Goal: Task Accomplishment & Management: Complete application form

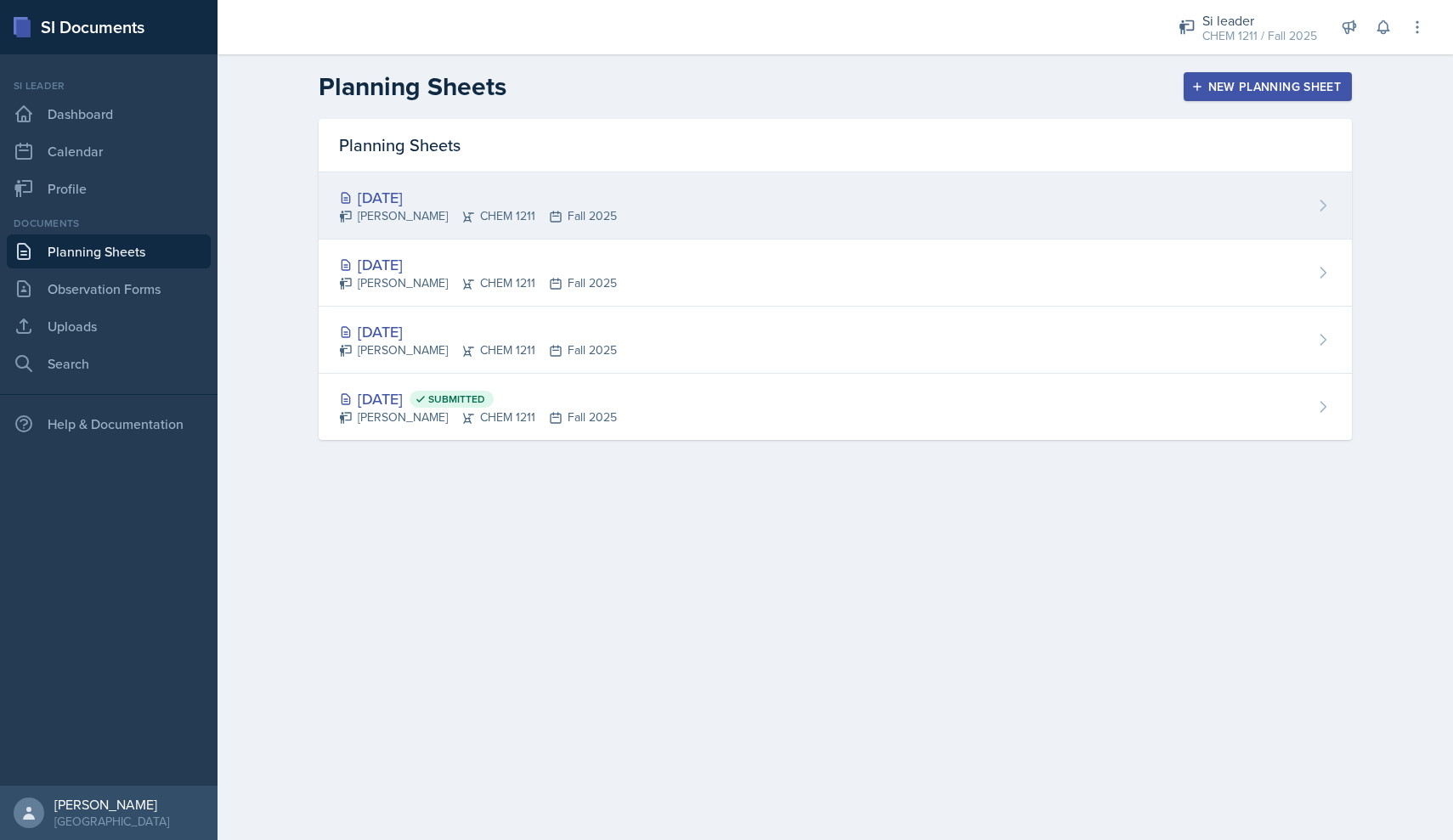
click at [711, 230] on div "[DATE] [PERSON_NAME] CHEM 1211 Fall 2025" at bounding box center [835, 206] width 1033 height 67
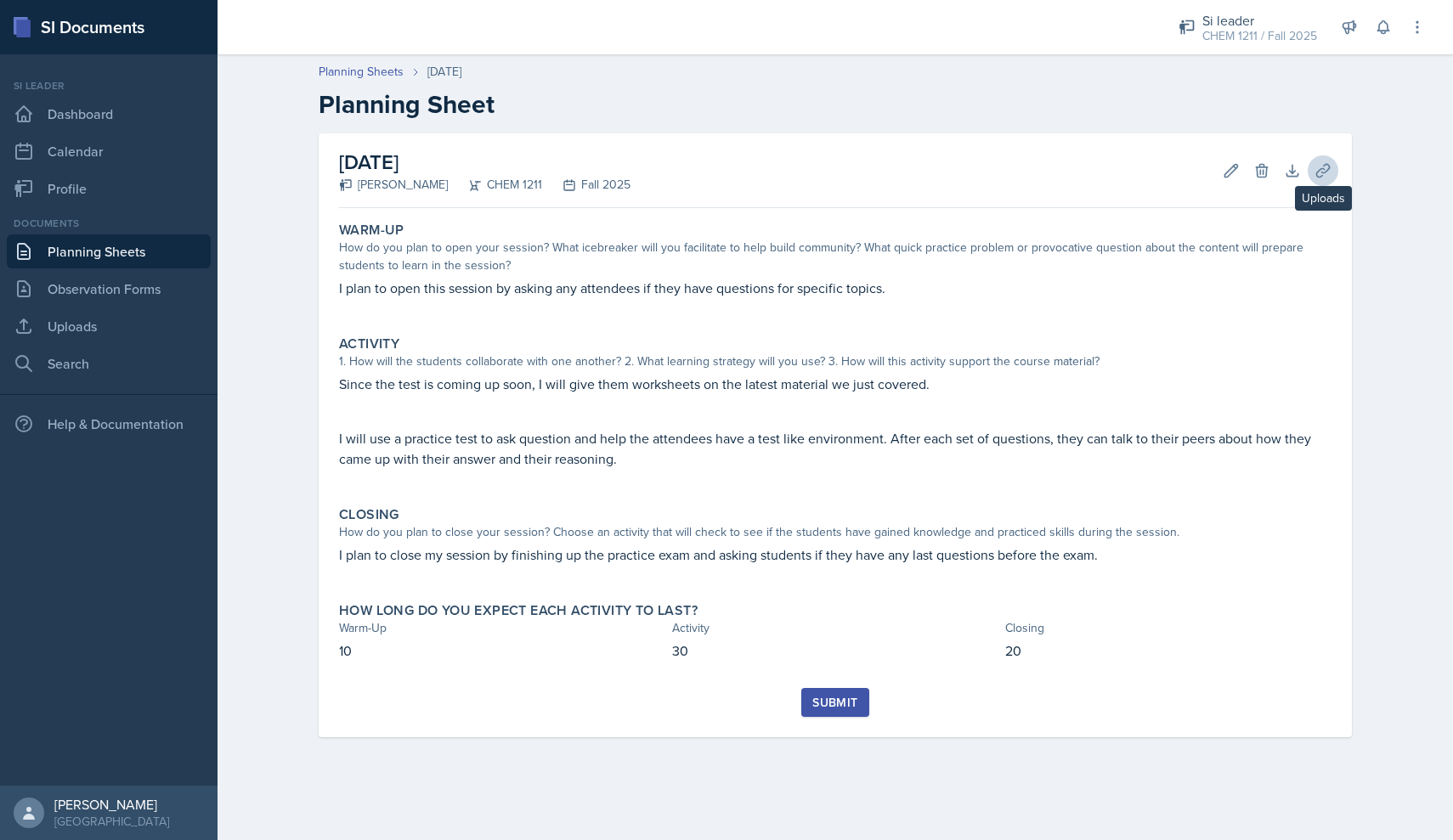
click at [1320, 173] on icon at bounding box center [1323, 171] width 17 height 17
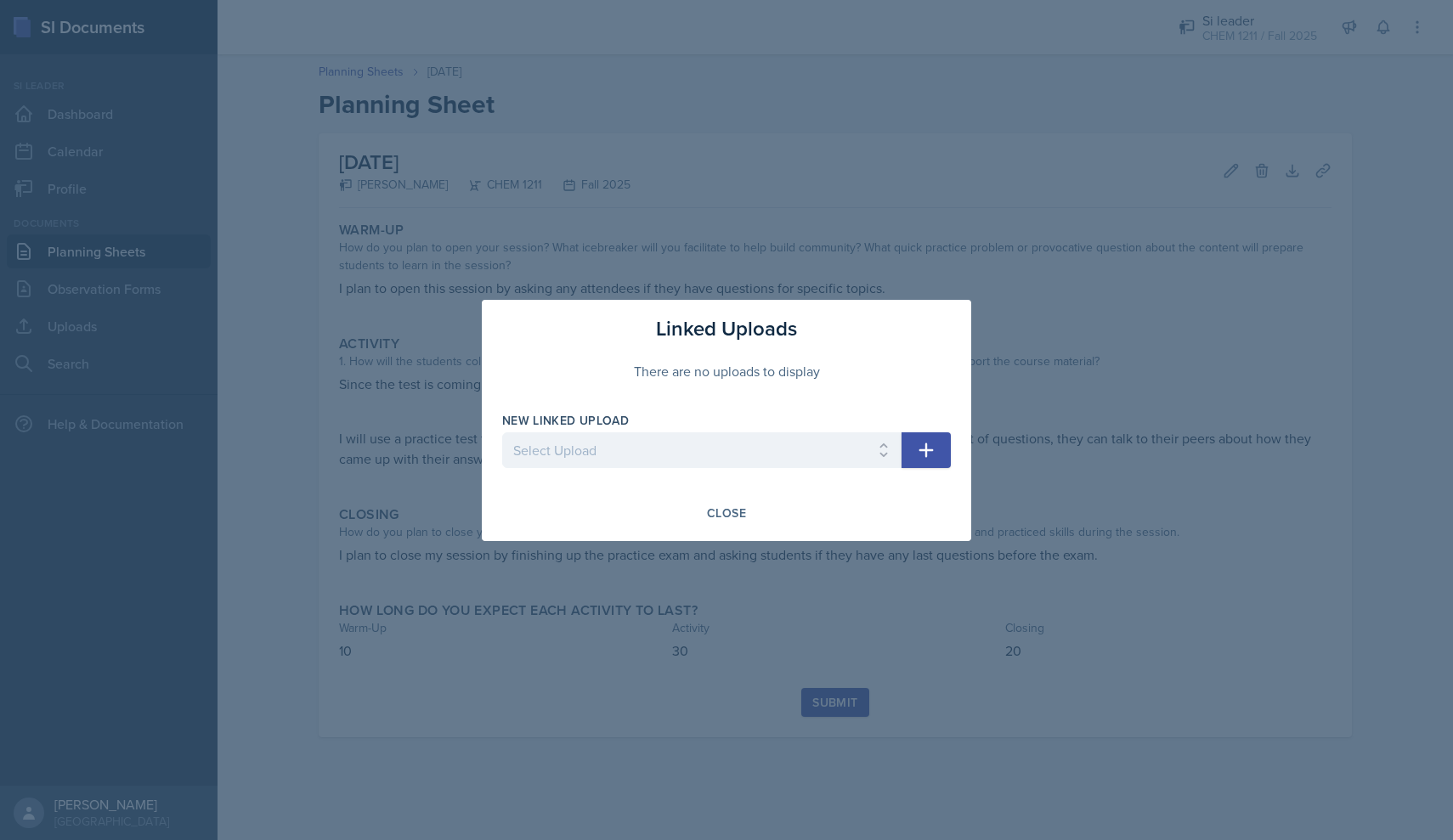
click at [916, 452] on icon "button" at bounding box center [926, 451] width 21 height 21
select select "b46a6101-bab2-4ca2-b8db-485a5c13a18a"
click at [917, 445] on icon "button" at bounding box center [926, 451] width 21 height 21
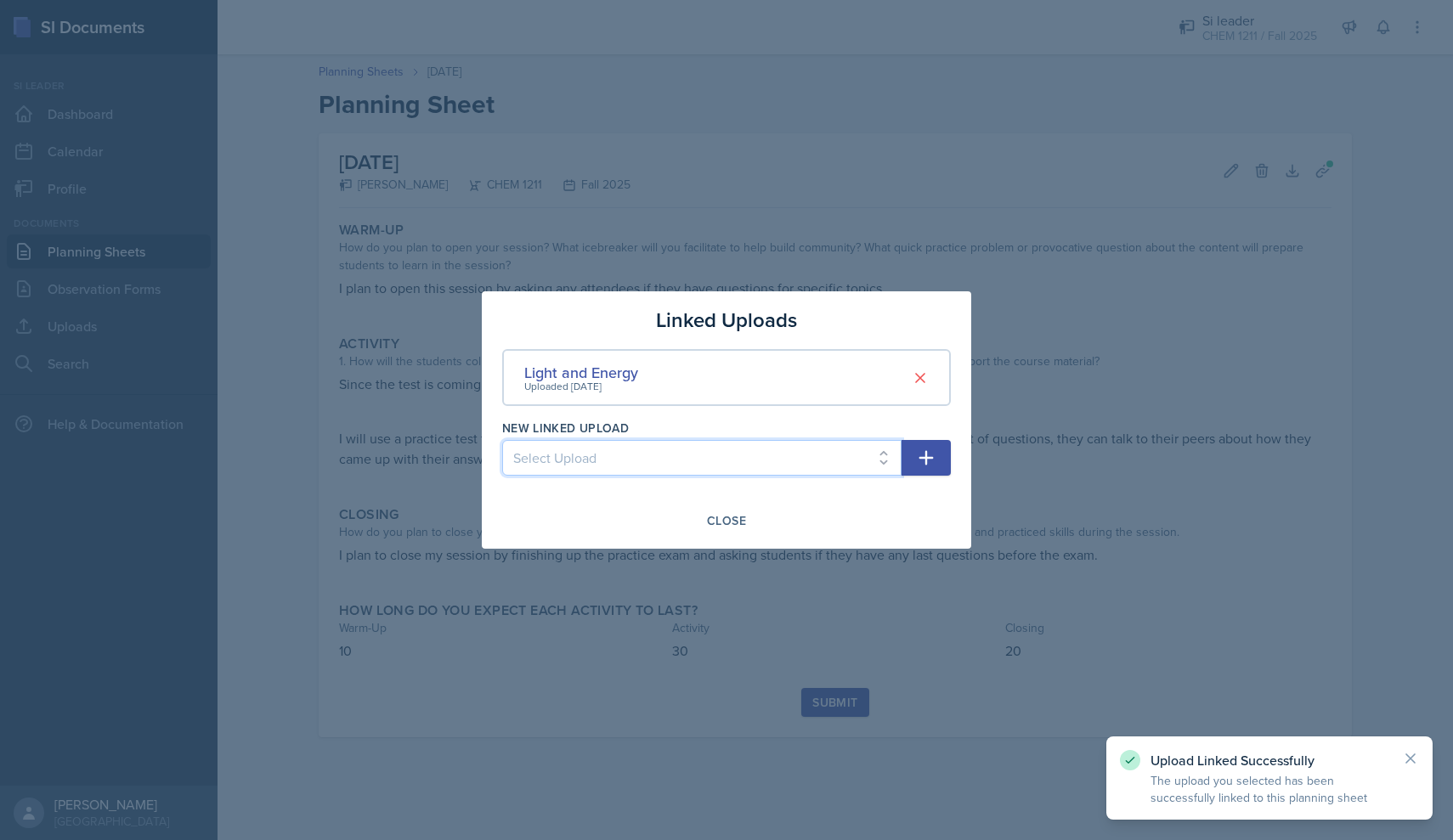
select select "da9aa09b-081b-4302-bd77-89c476a855ef"
click at [933, 460] on icon "button" at bounding box center [926, 458] width 21 height 21
select select
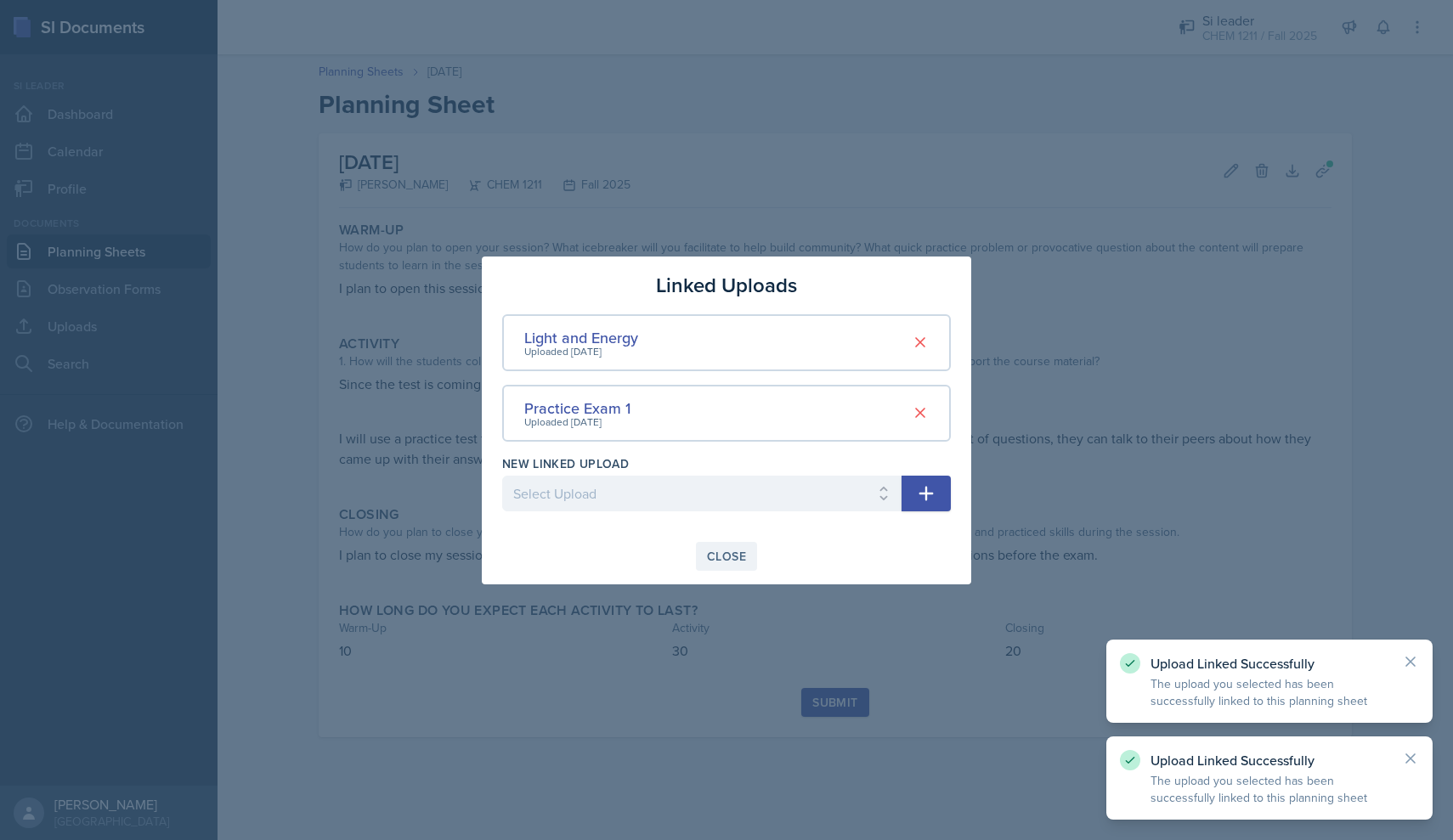
click at [735, 556] on div "Close" at bounding box center [726, 557] width 39 height 14
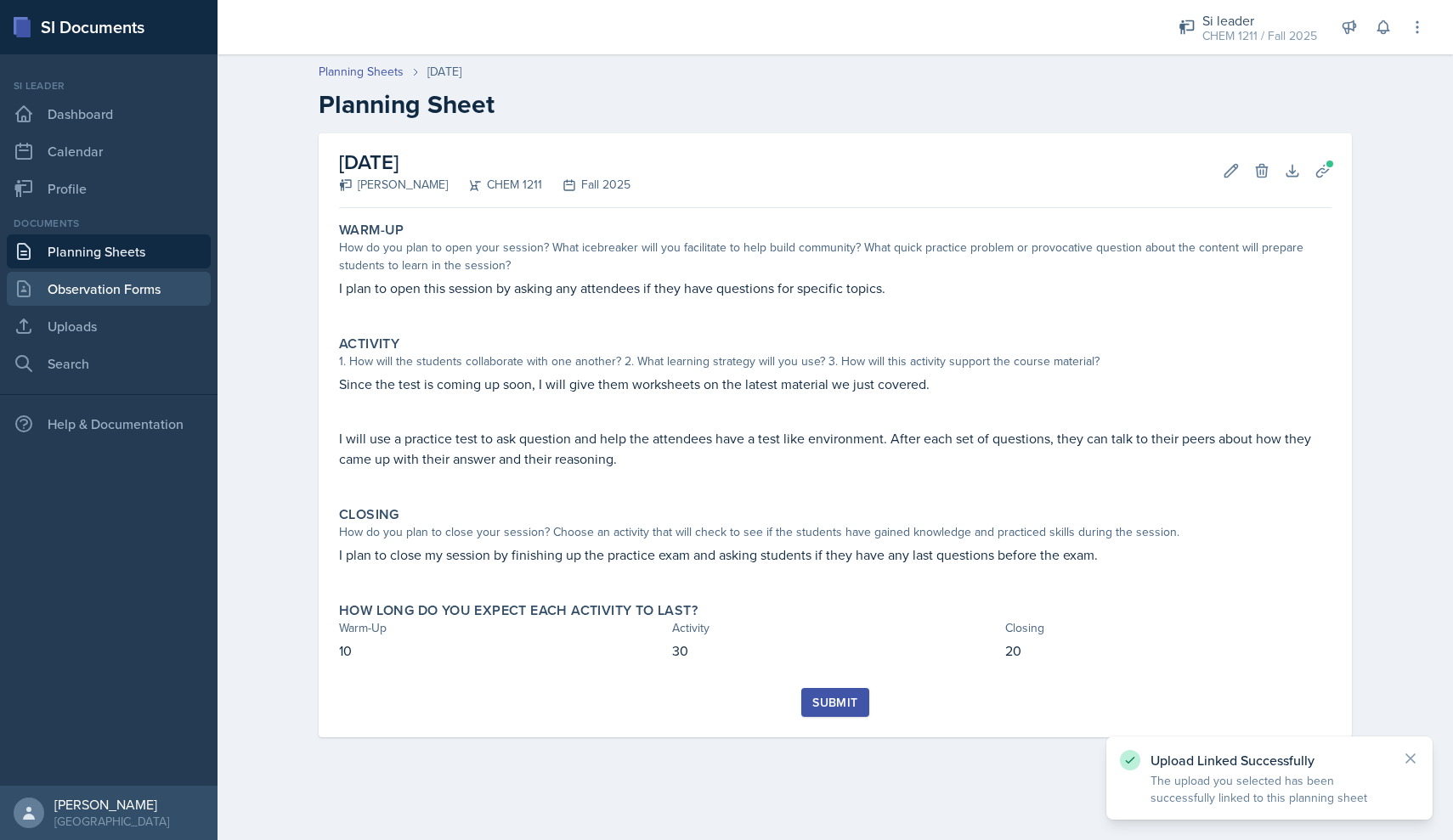
click at [149, 293] on link "Observation Forms" at bounding box center [109, 288] width 204 height 34
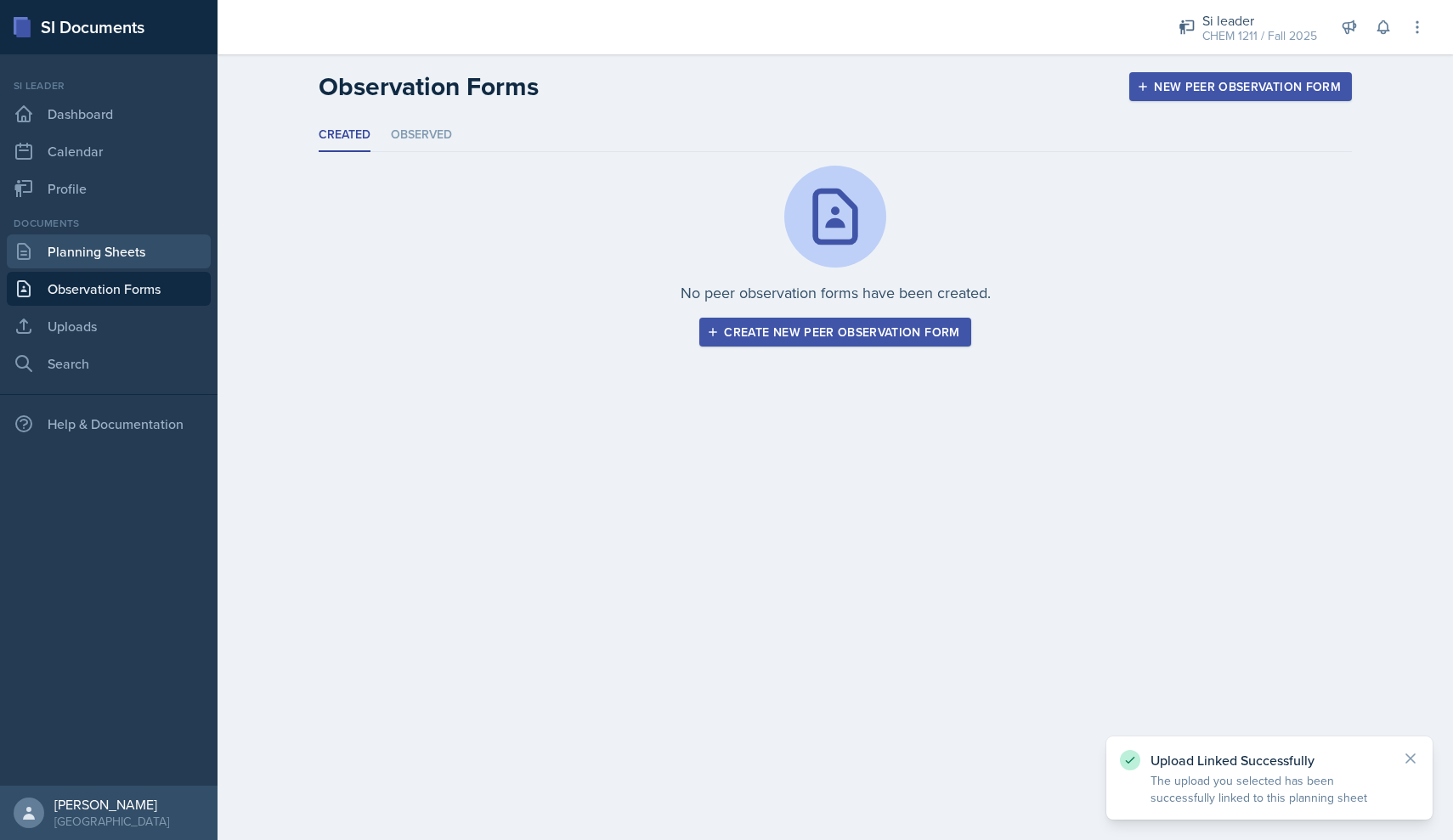
click at [142, 266] on link "Planning Sheets" at bounding box center [109, 251] width 204 height 34
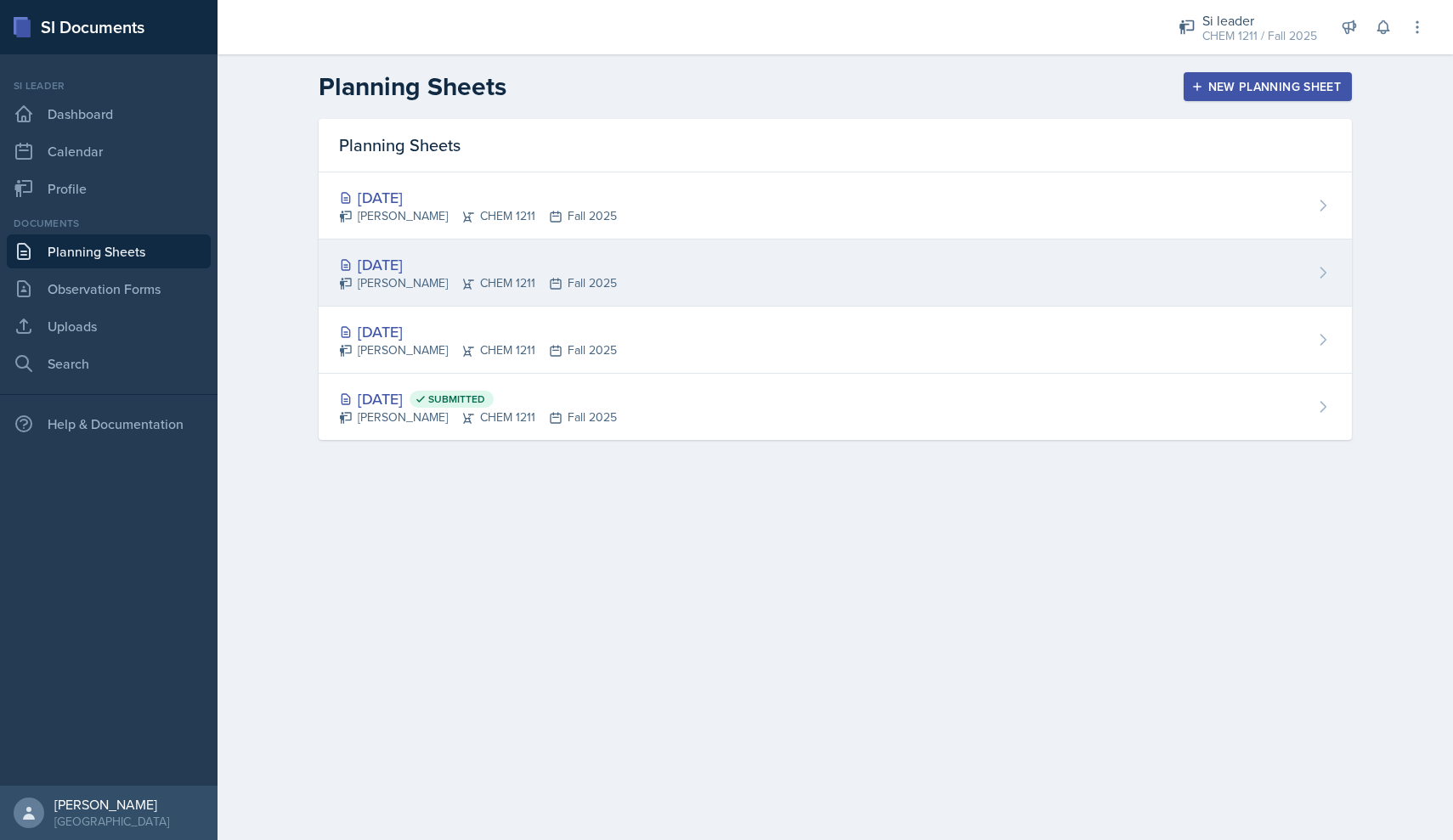
click at [755, 259] on div "[DATE] [PERSON_NAME] CHEM 1211 Fall 2025" at bounding box center [835, 274] width 1033 height 67
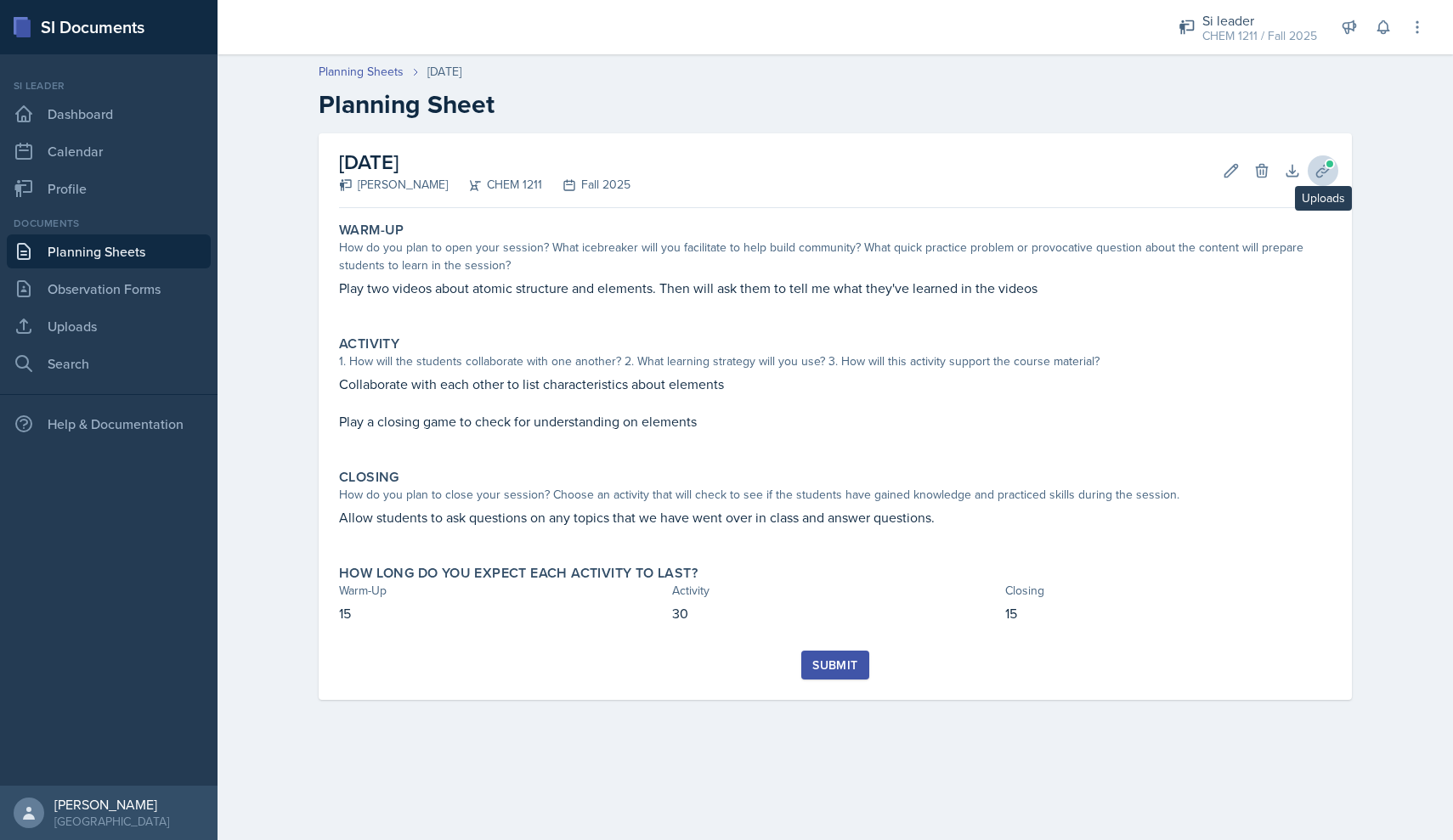
click at [1322, 180] on button "Uploads" at bounding box center [1323, 170] width 30 height 30
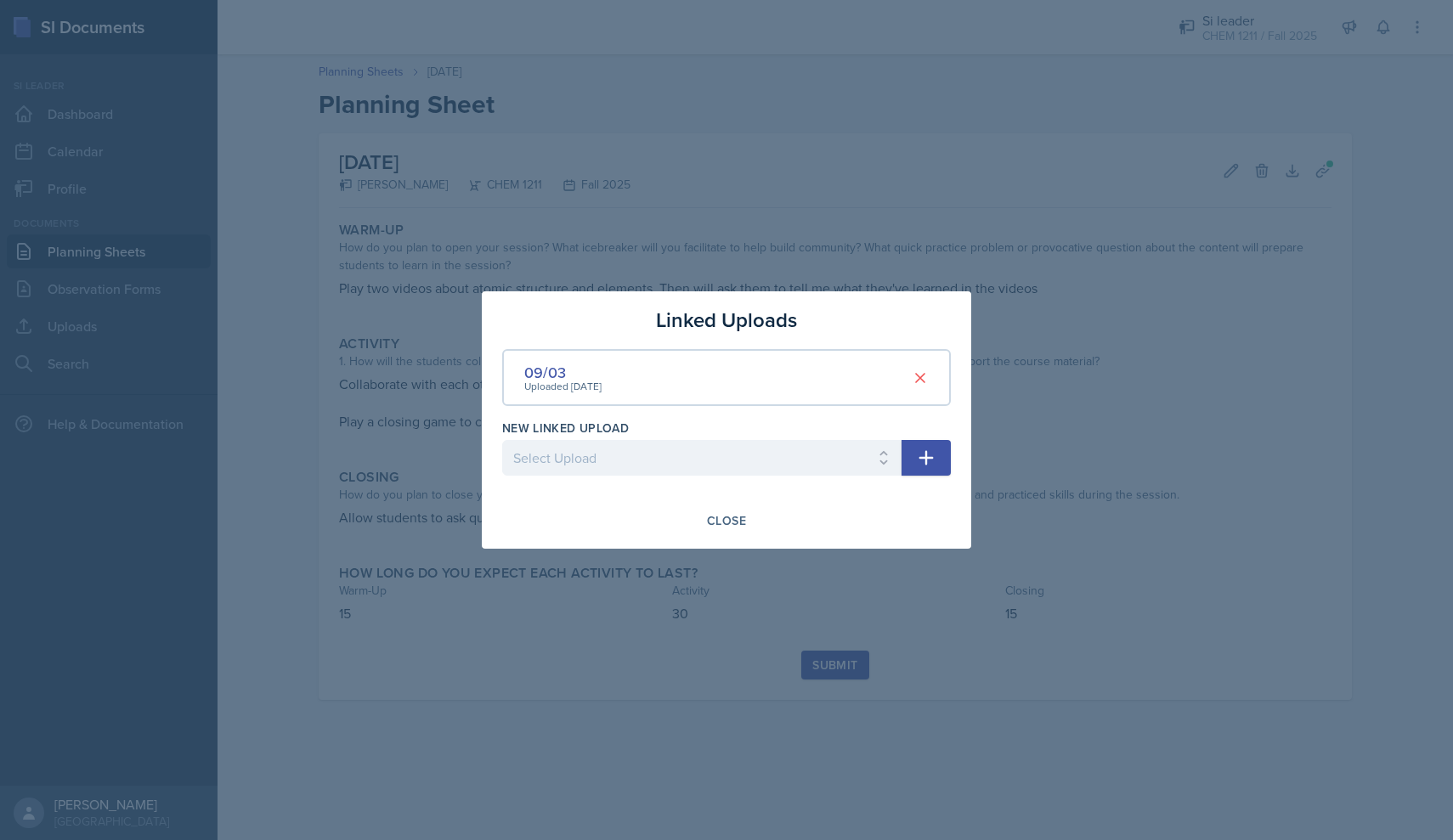
click at [979, 194] on div at bounding box center [726, 420] width 1453 height 840
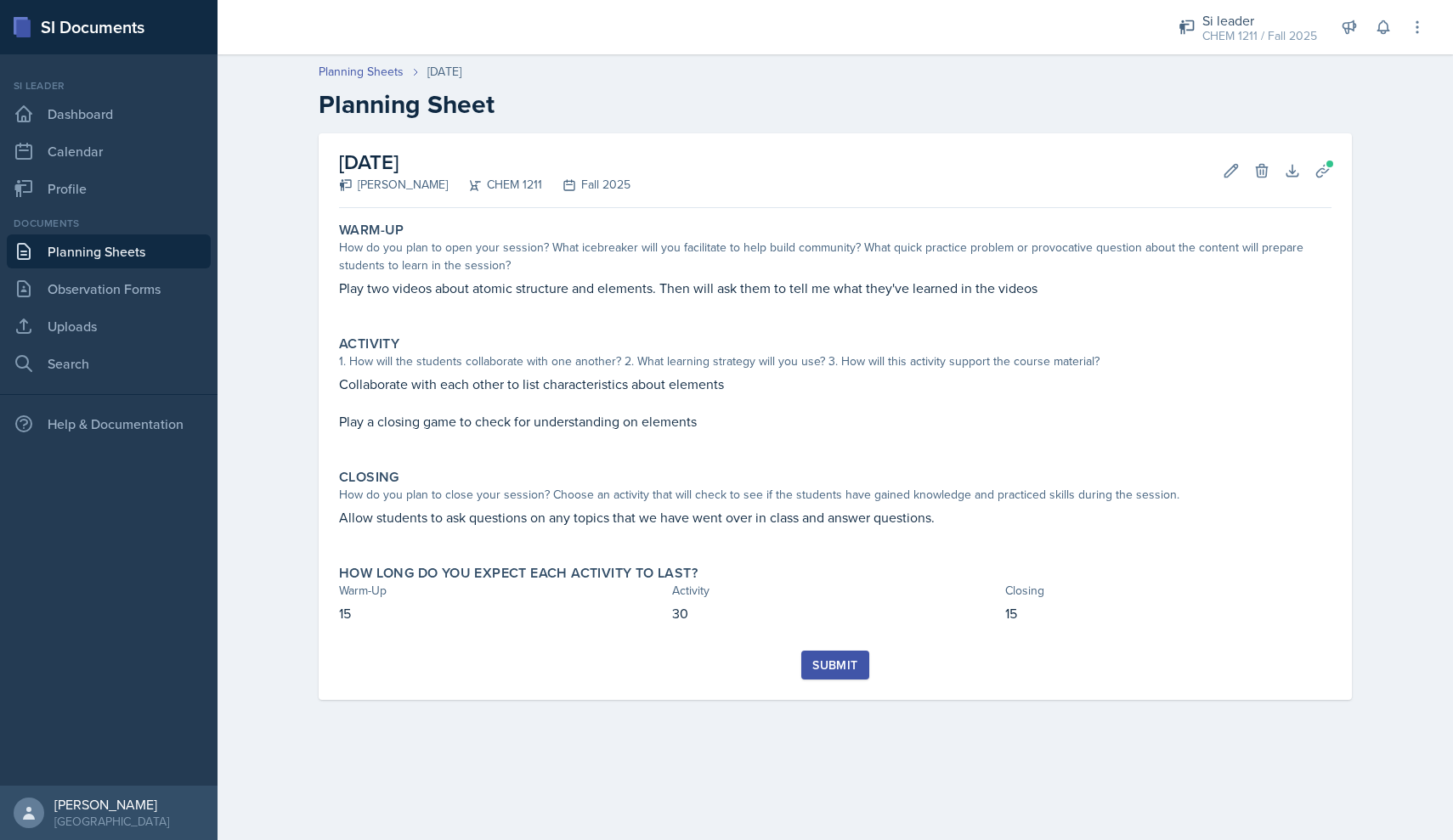
click at [853, 660] on div "Submit" at bounding box center [835, 666] width 45 height 14
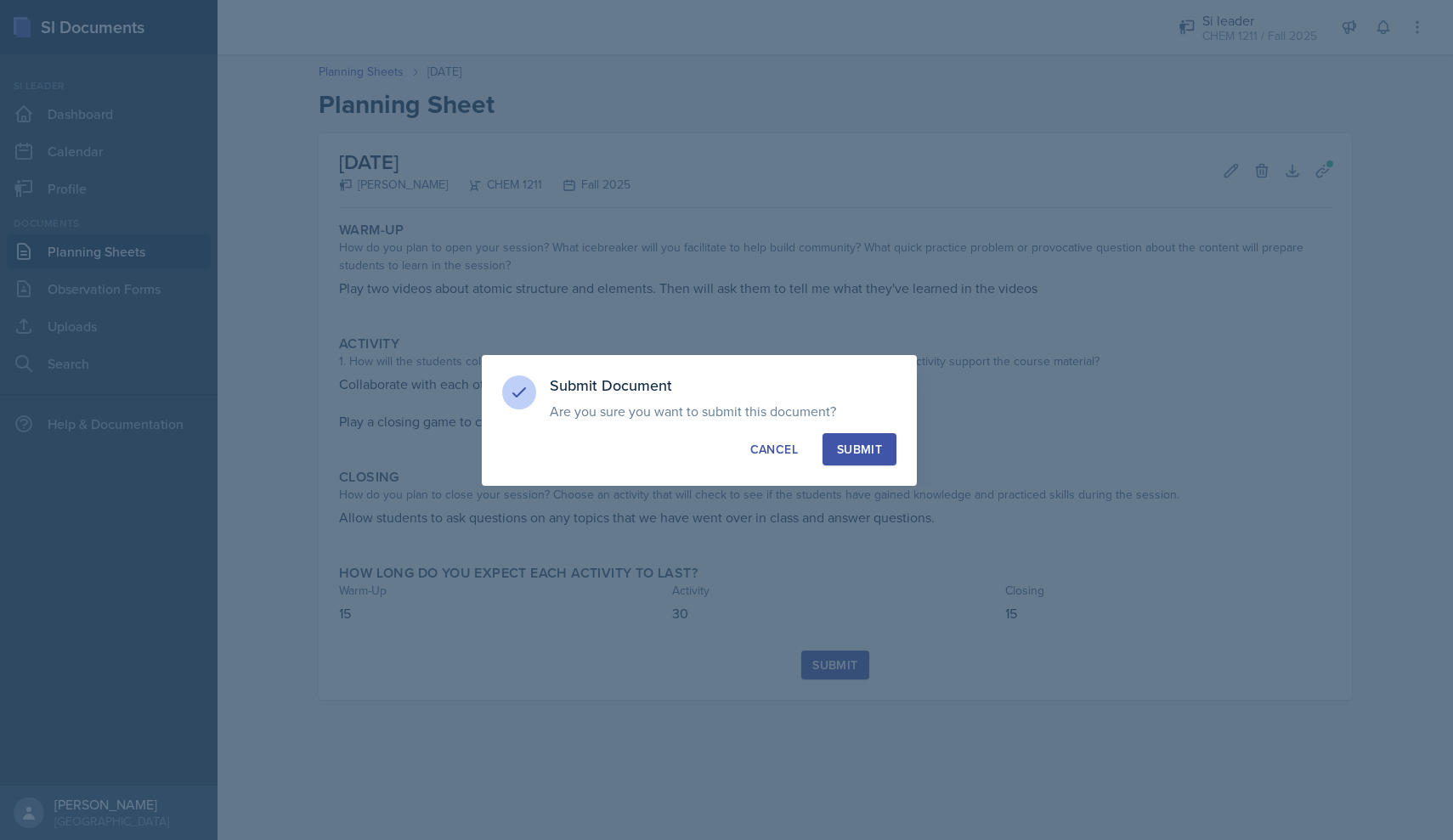
click at [880, 449] on div "Submit" at bounding box center [859, 450] width 45 height 17
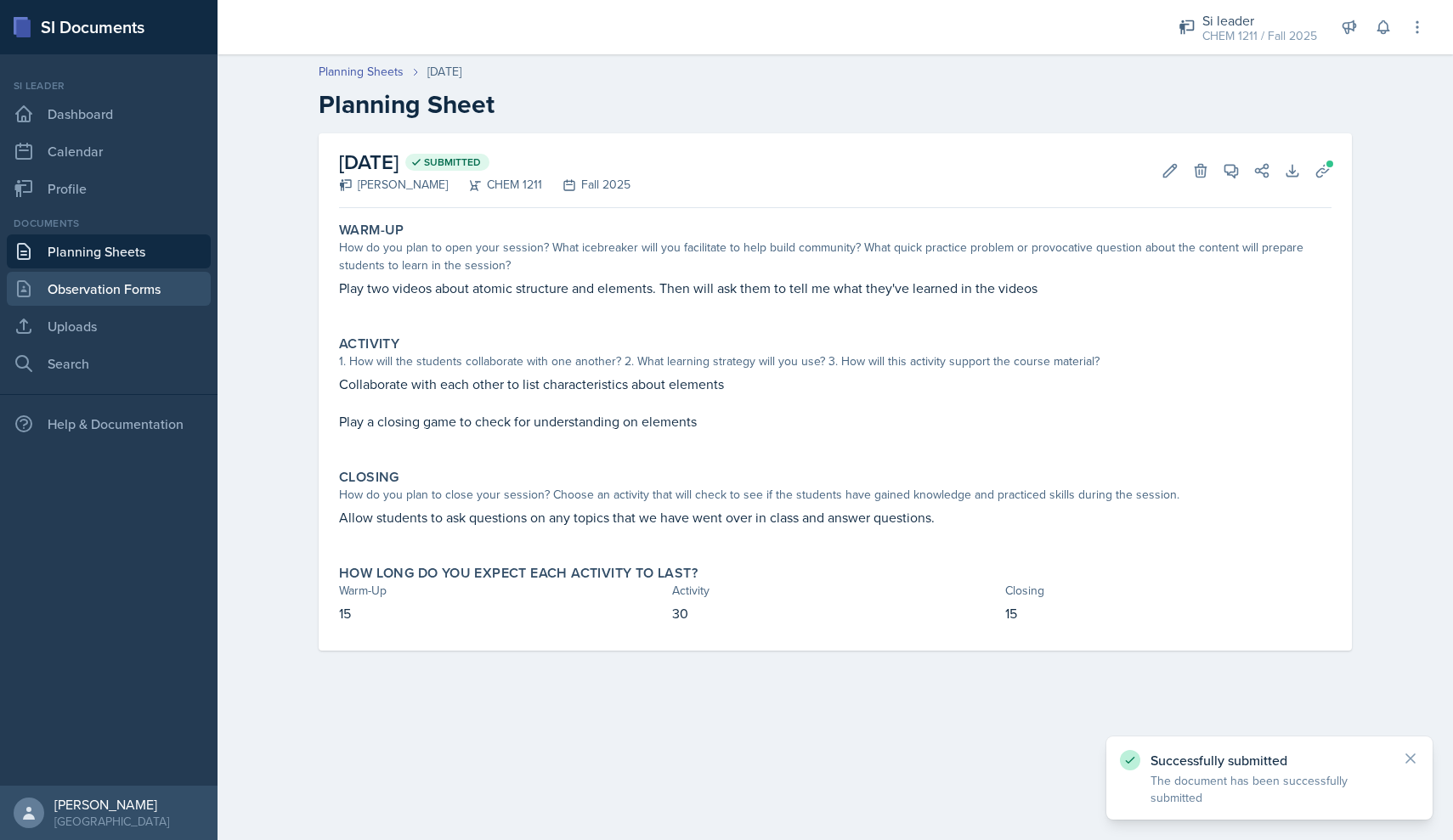
click at [126, 299] on link "Observation Forms" at bounding box center [109, 288] width 204 height 34
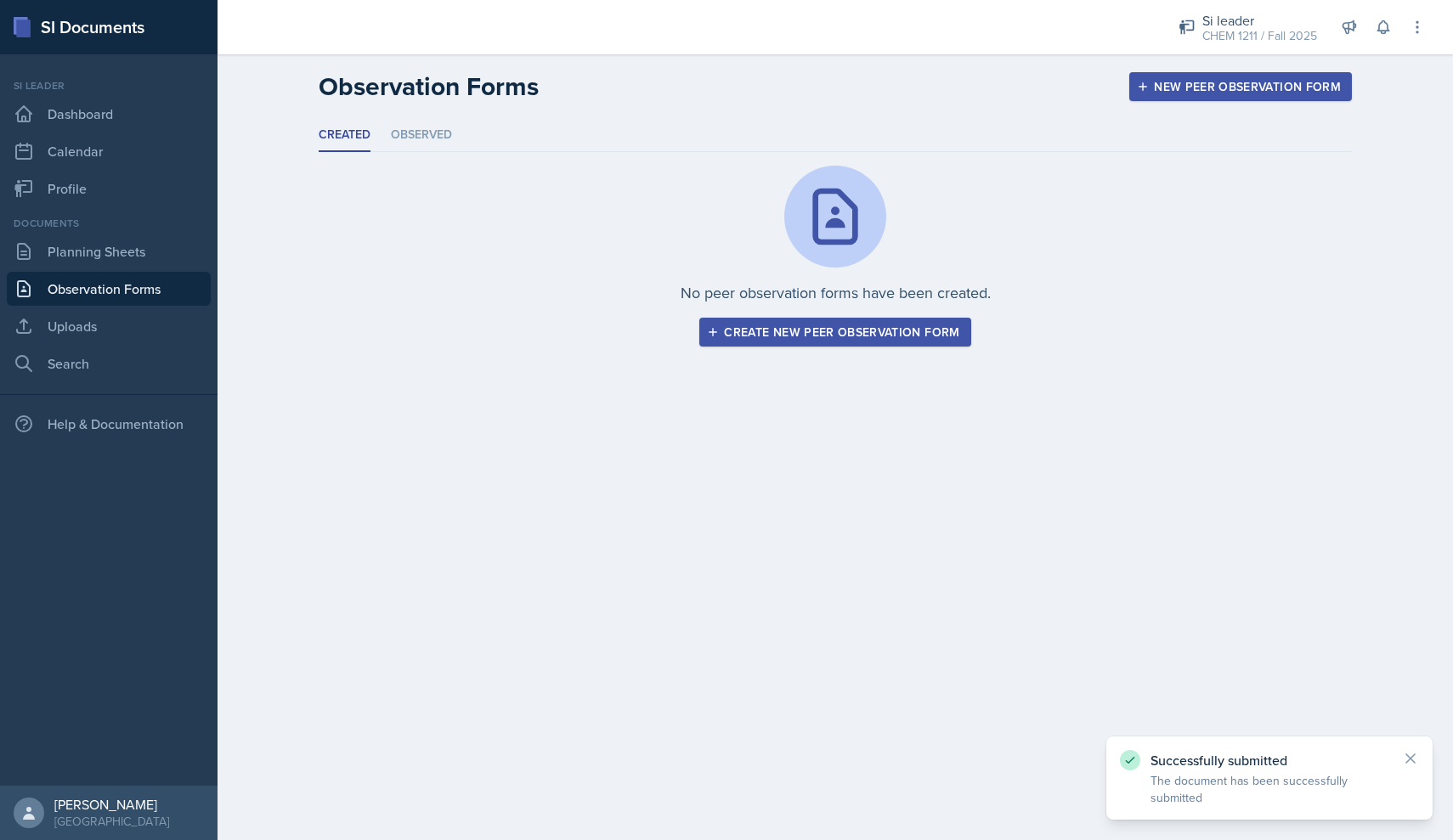
click at [127, 274] on link "Observation Forms" at bounding box center [109, 288] width 204 height 34
click at [131, 256] on link "Planning Sheets" at bounding box center [109, 251] width 204 height 34
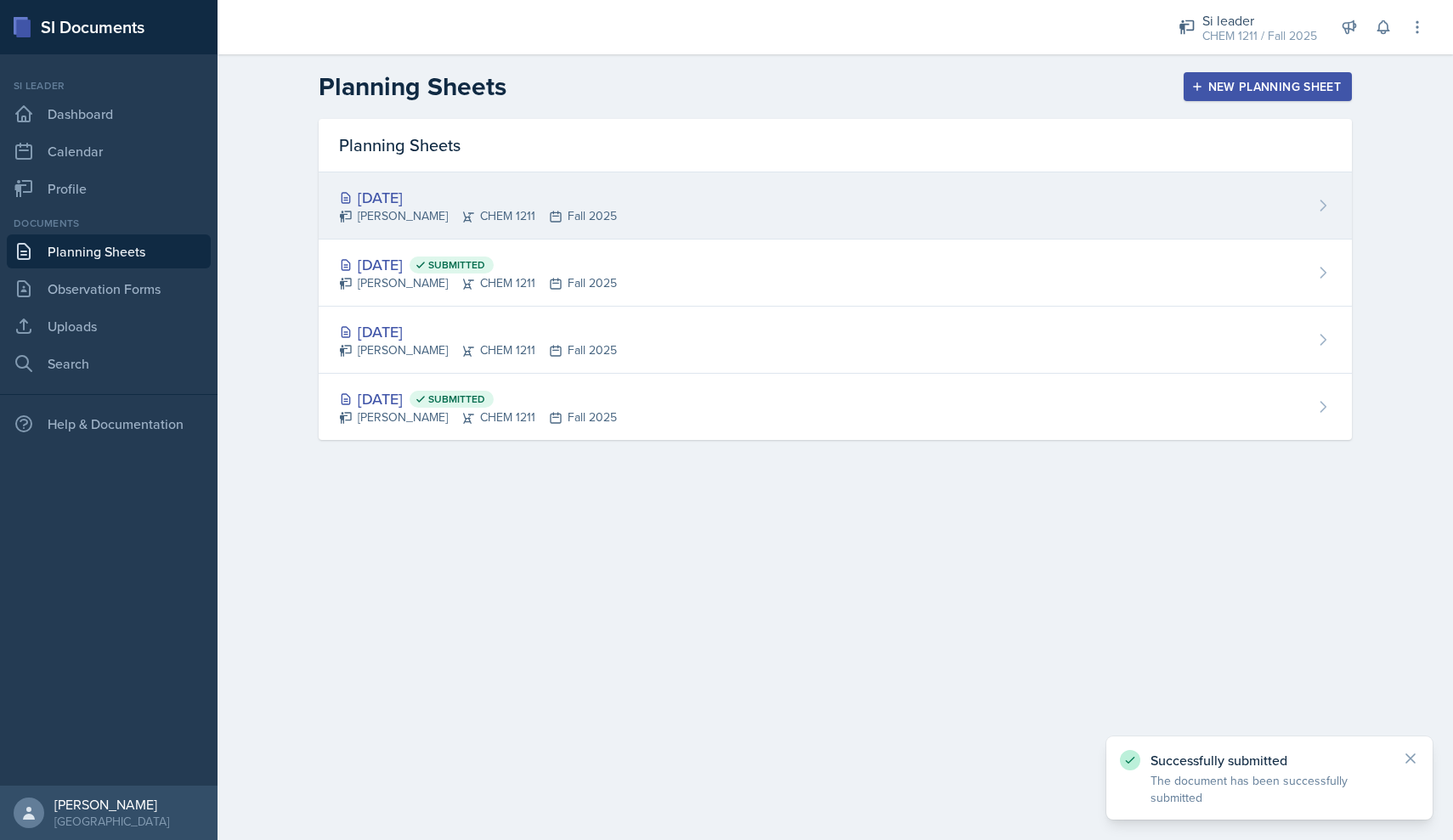
click at [610, 208] on div "[PERSON_NAME] CHEM 1211 Fall 2025" at bounding box center [478, 216] width 278 height 18
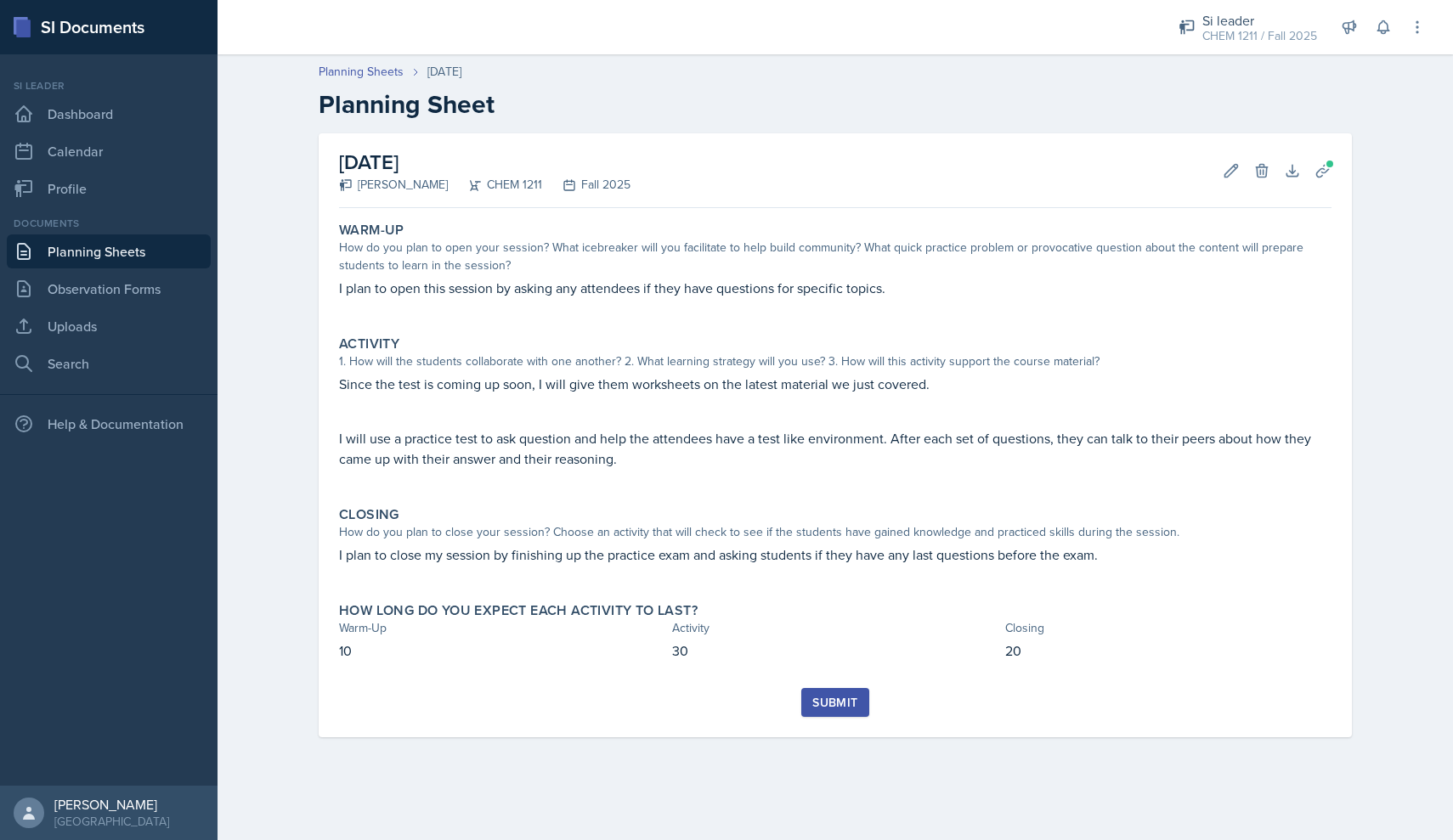
click at [831, 719] on div "Submit" at bounding box center [836, 712] width 993 height 49
click at [836, 700] on div "Submit" at bounding box center [835, 703] width 45 height 14
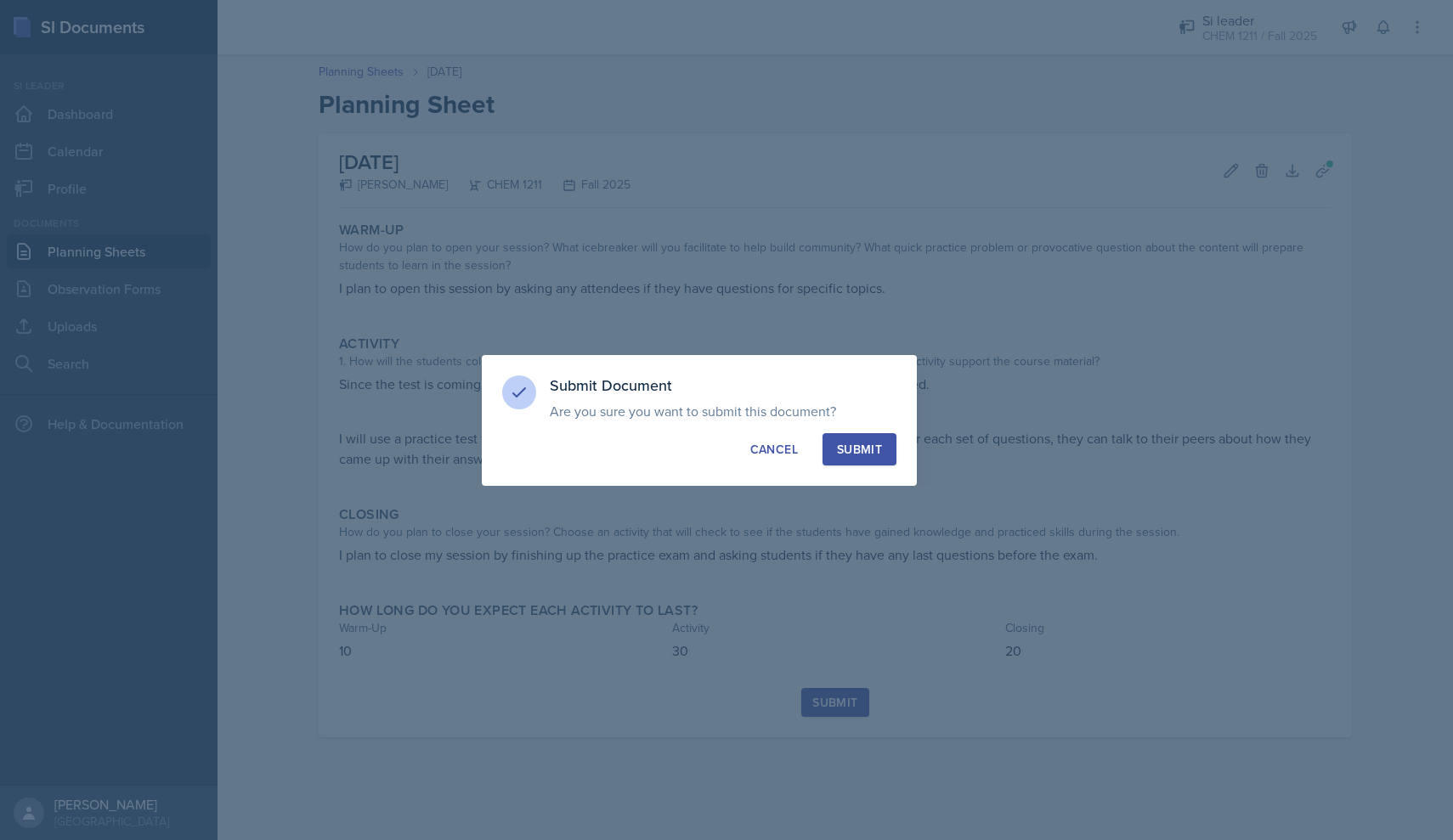
click at [856, 458] on button "Submit" at bounding box center [860, 449] width 74 height 32
